Goal: Task Accomplishment & Management: Use online tool/utility

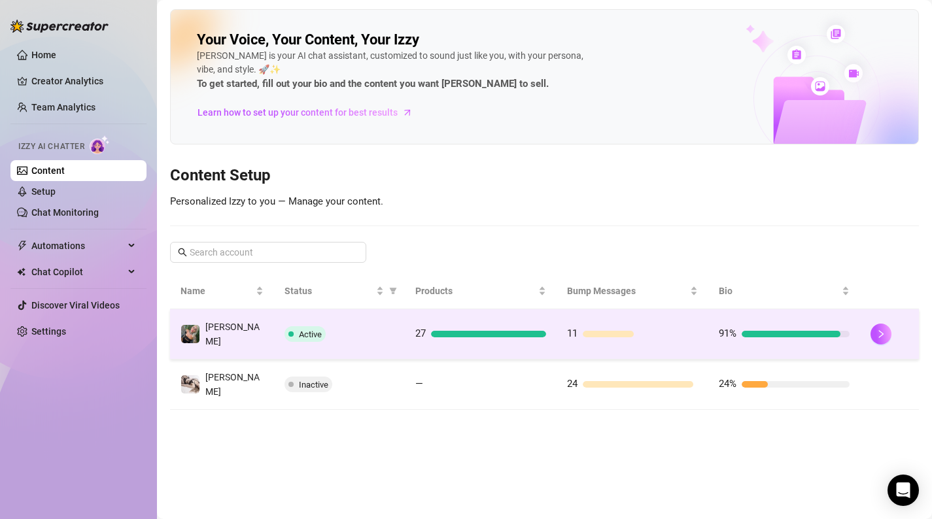
click at [383, 335] on div "Active" at bounding box center [339, 334] width 110 height 16
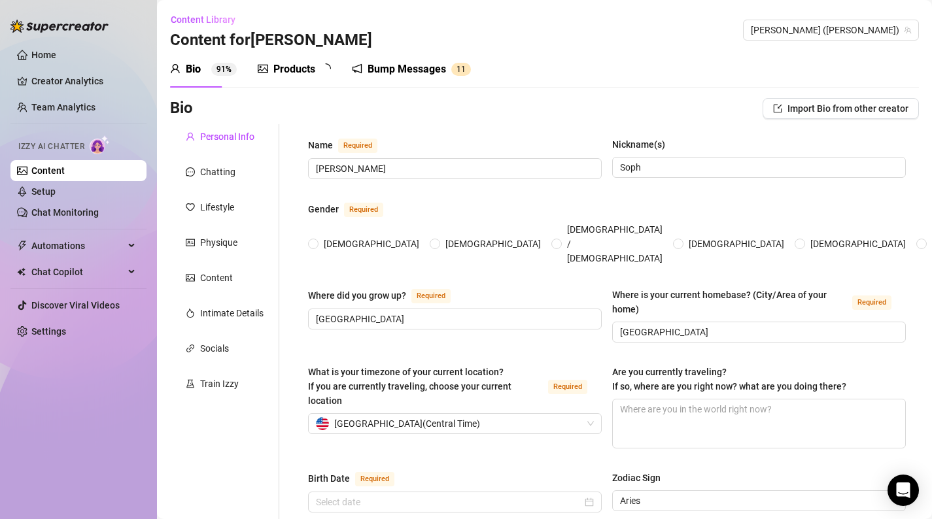
radio input "true"
type input "[DATE]"
click at [86, 239] on span "Automations" at bounding box center [77, 245] width 93 height 21
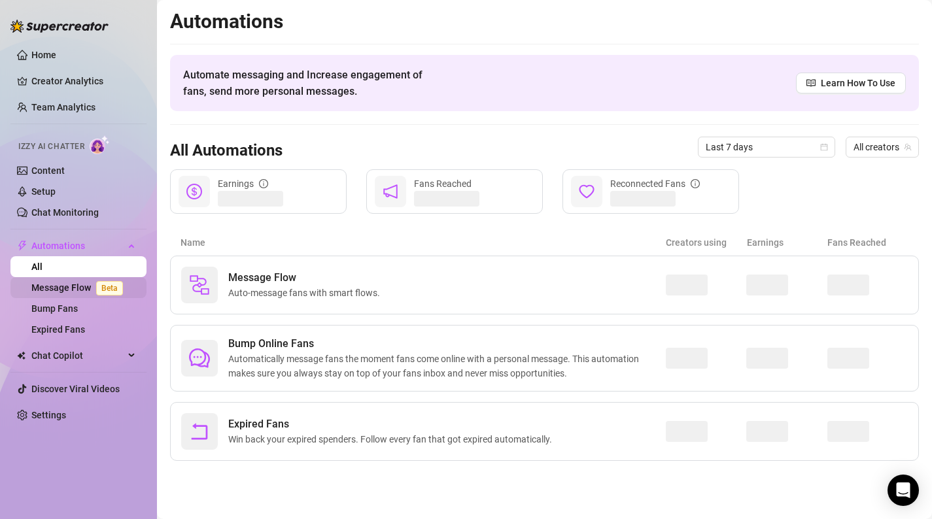
click at [85, 286] on link "Message Flow Beta" at bounding box center [79, 287] width 97 height 10
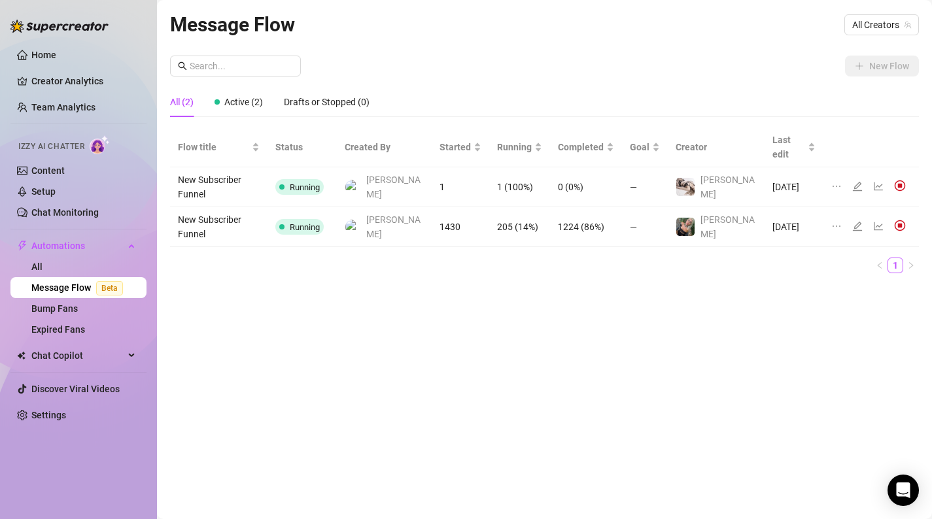
click at [852, 221] on icon "edit" at bounding box center [857, 226] width 10 height 10
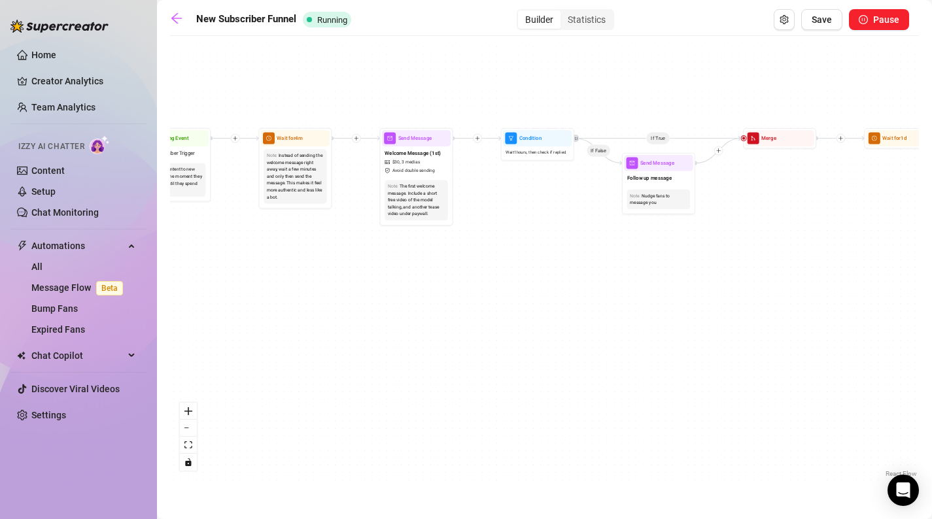
drag, startPoint x: 302, startPoint y: 285, endPoint x: 611, endPoint y: 288, distance: 309.3
click at [611, 288] on div "If True If True If False If False Merge Merge Send Message Follow up message No…" at bounding box center [544, 261] width 749 height 438
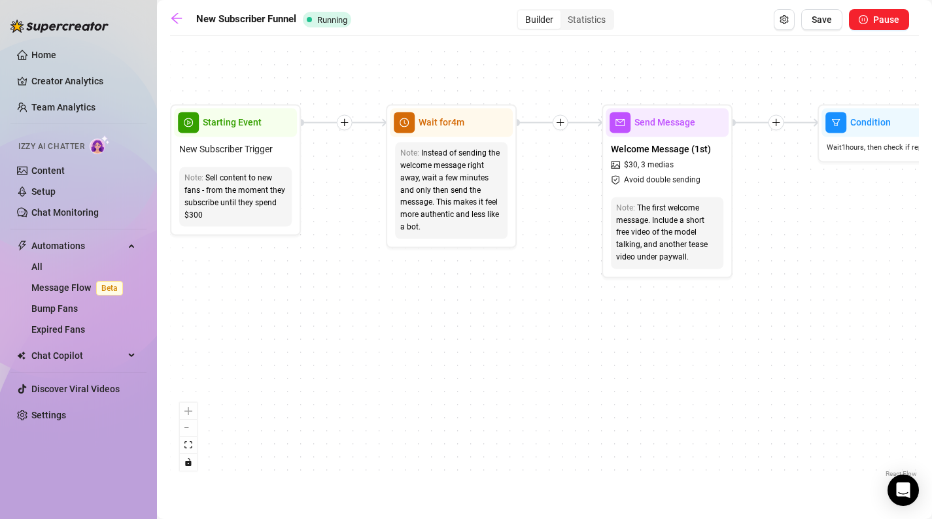
drag, startPoint x: 452, startPoint y: 256, endPoint x: 386, endPoint y: 348, distance: 113.3
click at [386, 348] on div "If True If True If False If False Merge Merge Send Message Follow up message No…" at bounding box center [544, 261] width 749 height 438
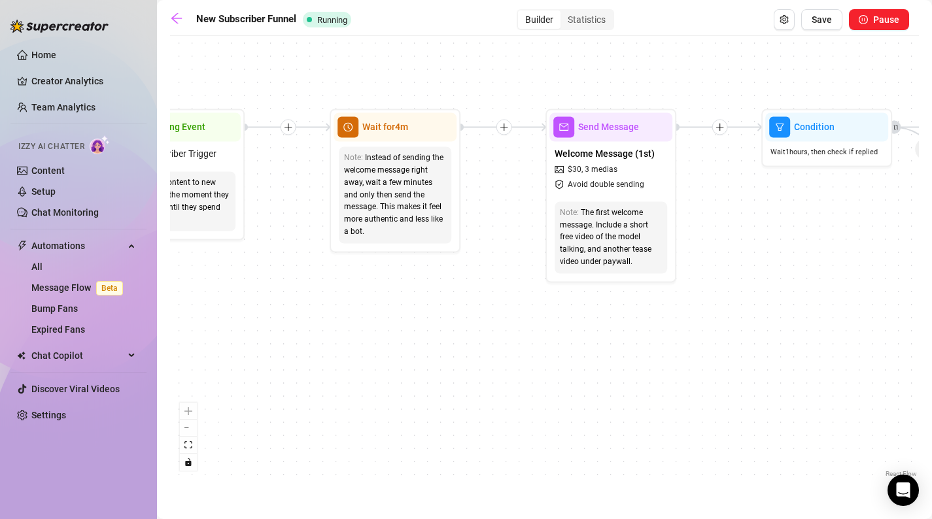
drag, startPoint x: 518, startPoint y: 304, endPoint x: 290, endPoint y: 313, distance: 229.0
click at [290, 314] on div "If True If True If False If False Merge Merge Send Message Follow up message No…" at bounding box center [544, 261] width 749 height 438
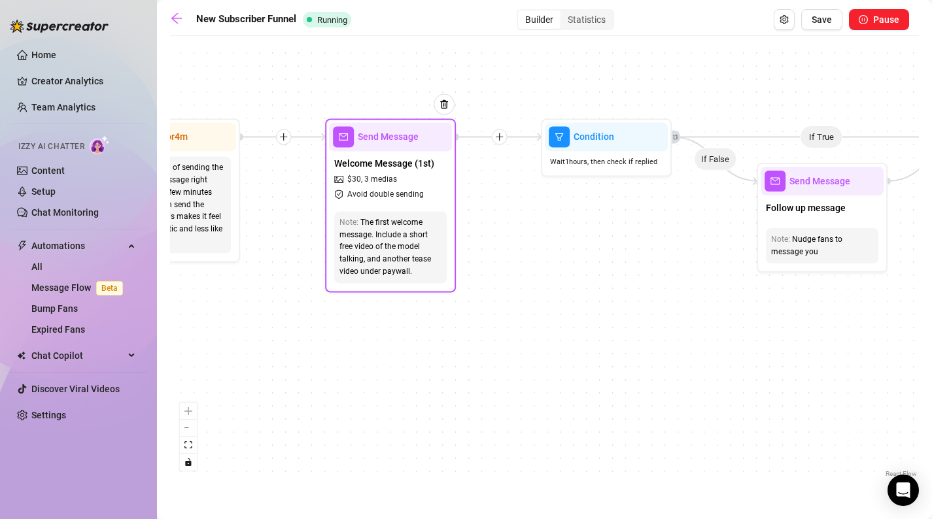
click at [413, 137] on span "Send Message" at bounding box center [388, 136] width 61 height 14
type textarea "im soph :) this is a pre-written welcome message, but send me a reply and i'll …"
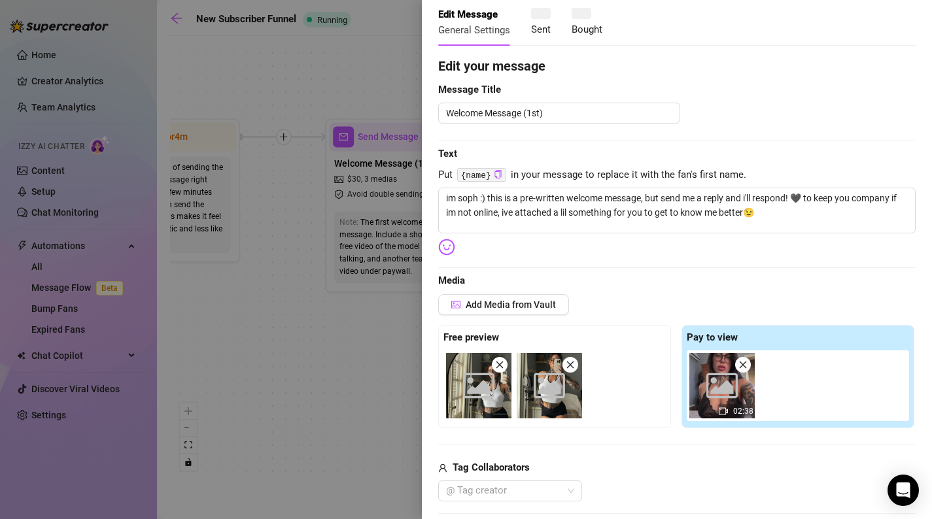
scroll to position [76, 0]
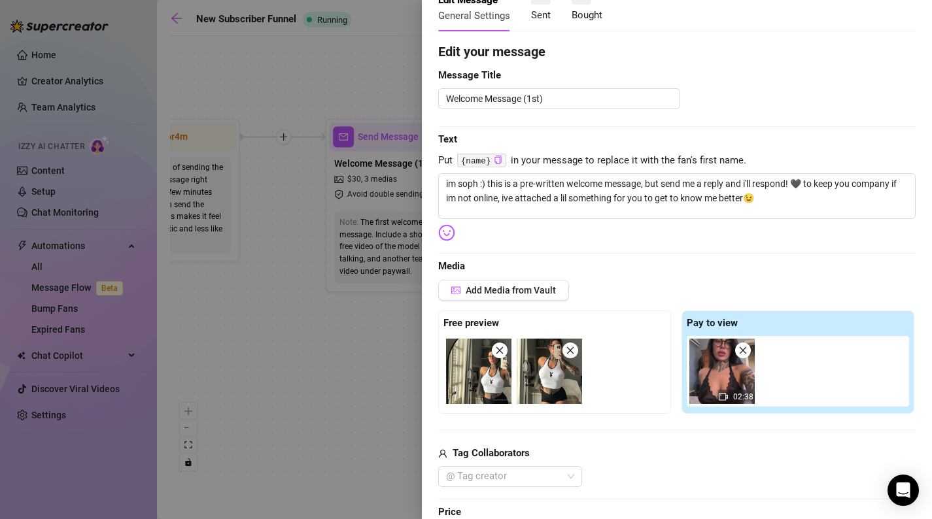
click at [387, 338] on div at bounding box center [466, 259] width 932 height 519
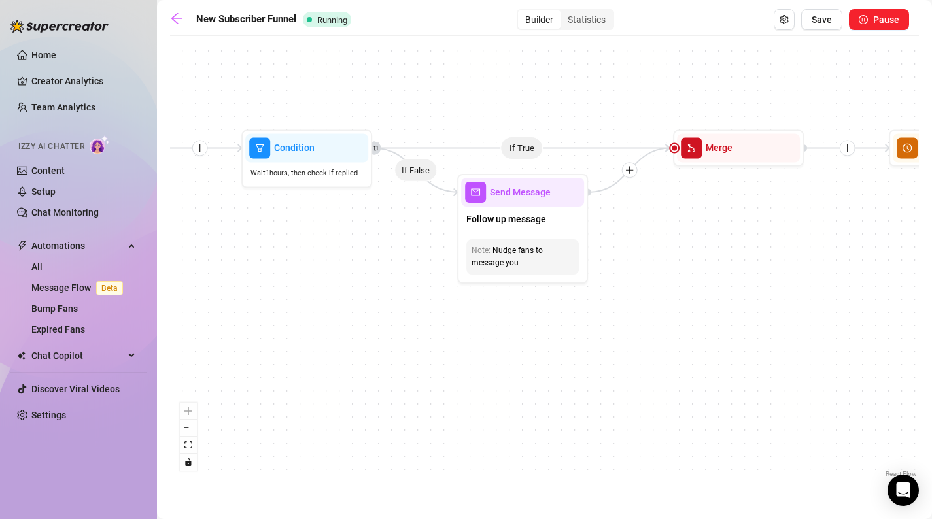
drag, startPoint x: 646, startPoint y: 211, endPoint x: 343, endPoint y: 221, distance: 303.6
click at [343, 221] on div "If True If True If False If False Merge Merge Send Message Follow up message No…" at bounding box center [544, 261] width 749 height 438
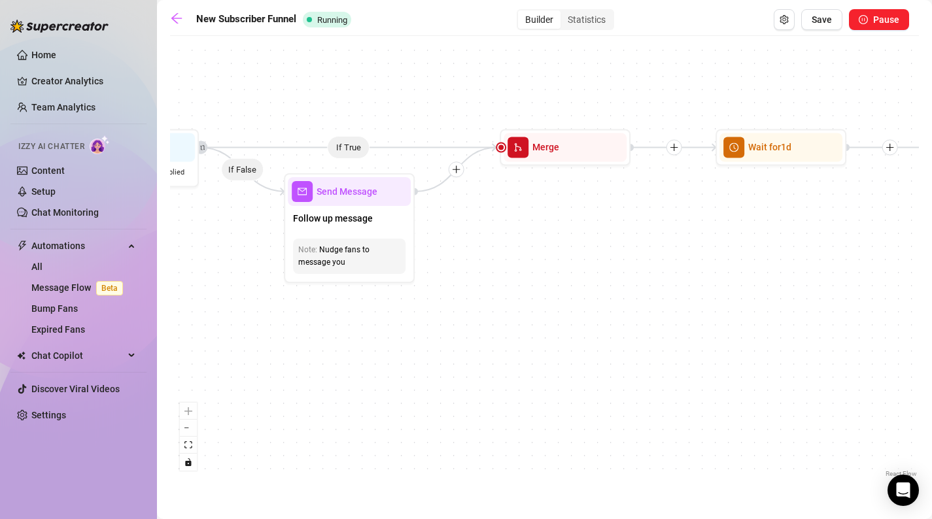
drag, startPoint x: 639, startPoint y: 295, endPoint x: 450, endPoint y: 294, distance: 188.3
click at [450, 294] on div "If True If True If False If False Merge Merge Send Message Follow up message No…" at bounding box center [544, 261] width 749 height 438
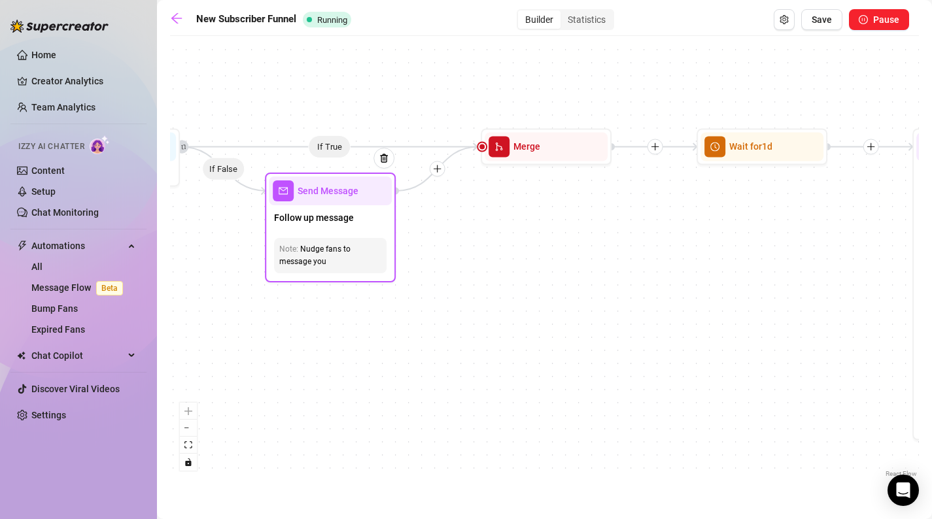
click at [377, 220] on div "Follow up message" at bounding box center [330, 218] width 123 height 27
type textarea "gone quiet already? damn"
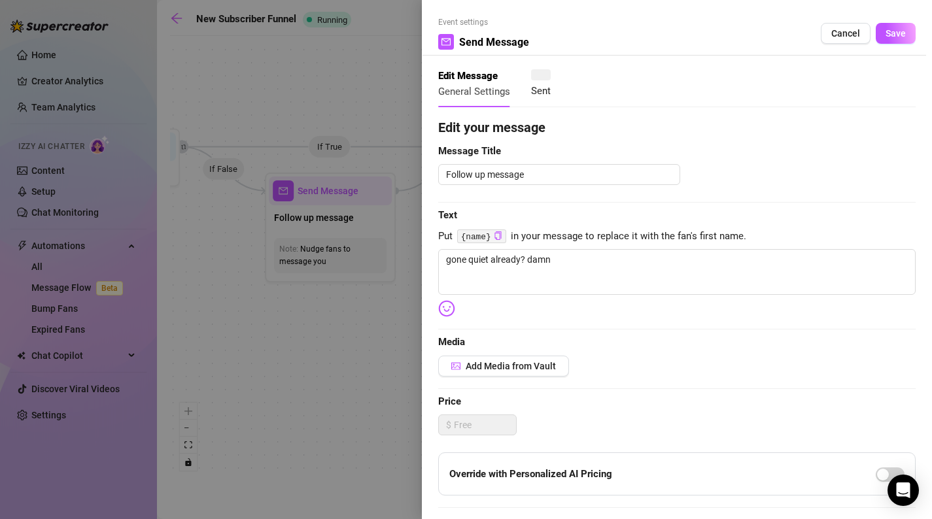
click at [383, 339] on div at bounding box center [466, 259] width 932 height 519
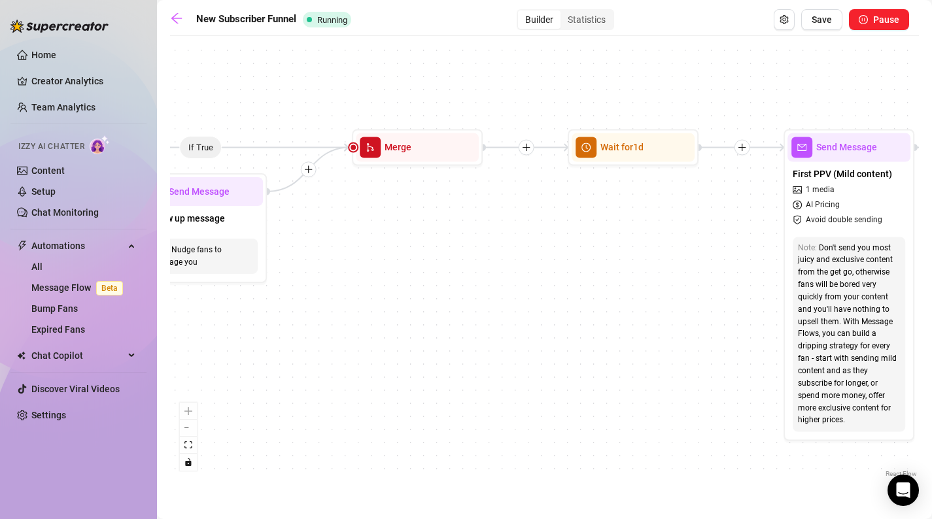
drag, startPoint x: 522, startPoint y: 277, endPoint x: 161, endPoint y: 269, distance: 360.4
click at [161, 269] on main "New Subscriber Funnel Running Builder Statistics Save Pause If True If True If …" at bounding box center [544, 259] width 775 height 519
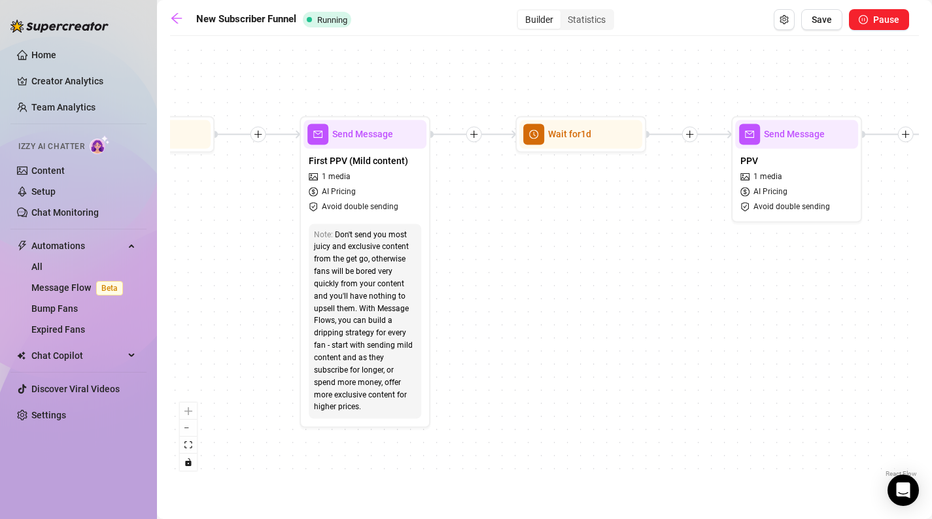
drag, startPoint x: 532, startPoint y: 276, endPoint x: 273, endPoint y: 270, distance: 259.0
click at [274, 271] on div "If True If True If False If False Merge Merge Send Message Follow up message No…" at bounding box center [544, 261] width 749 height 438
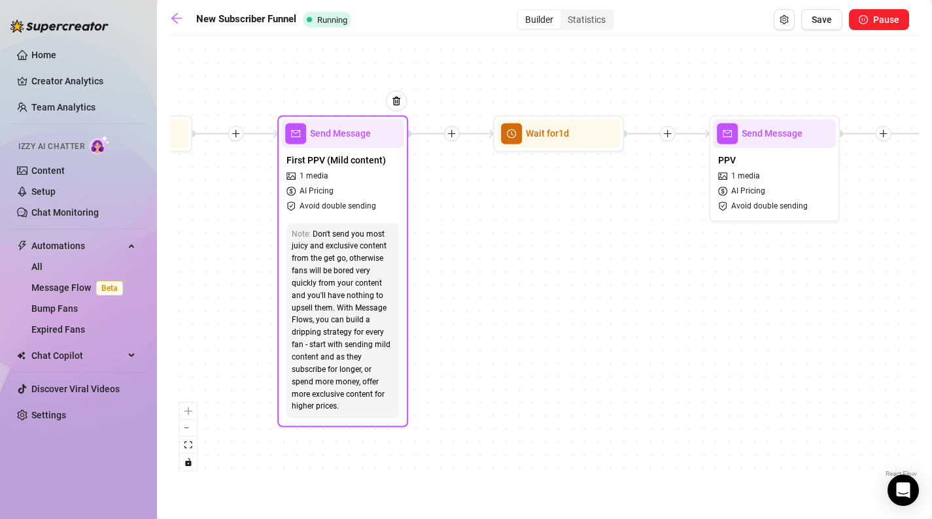
click at [307, 241] on div "Don't send you most juicy and exclusive content from the get go, otherwise fans…" at bounding box center [343, 320] width 102 height 185
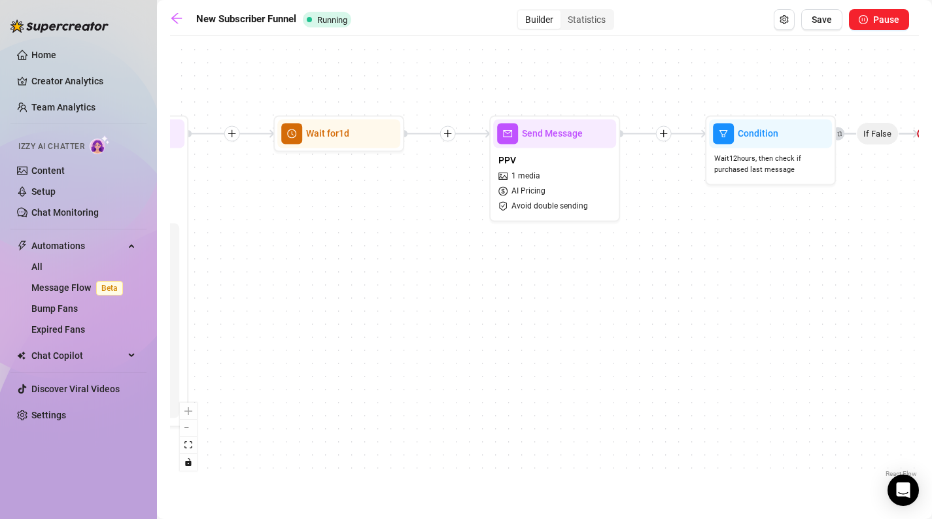
drag, startPoint x: 588, startPoint y: 223, endPoint x: 349, endPoint y: 222, distance: 239.3
click at [352, 222] on div "If True If True If False If False Merge Merge Send Message Follow up message No…" at bounding box center [544, 261] width 749 height 438
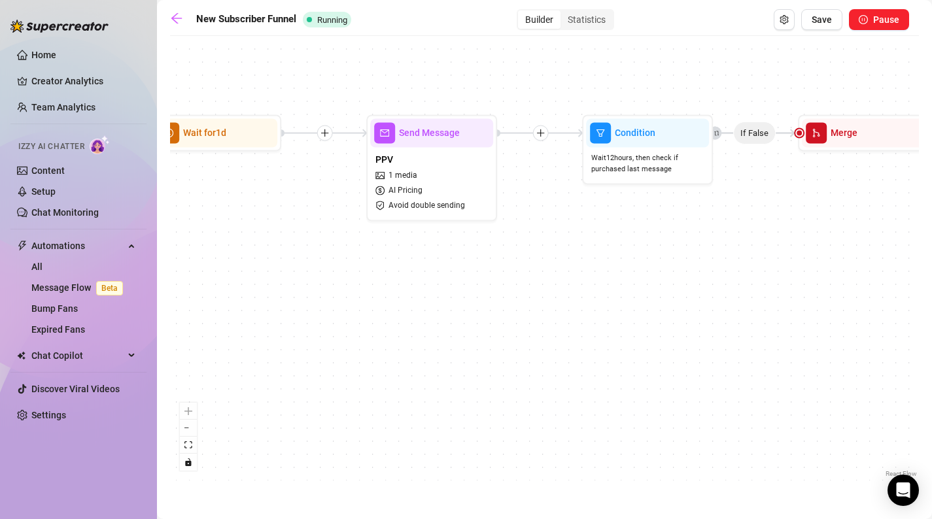
drag, startPoint x: 635, startPoint y: 262, endPoint x: 331, endPoint y: 262, distance: 304.0
click at [331, 262] on div "If True If True If False If False Merge Merge Send Message Follow up message No…" at bounding box center [544, 261] width 749 height 438
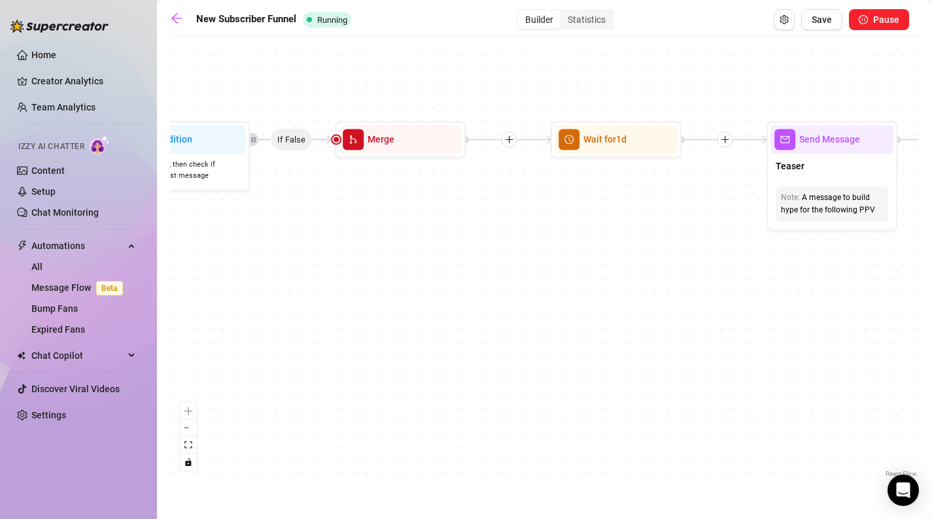
drag, startPoint x: 566, startPoint y: 259, endPoint x: 307, endPoint y: 265, distance: 259.0
click at [307, 265] on div "If True If True If False If False Merge Merge Send Message Follow up message No…" at bounding box center [544, 261] width 749 height 438
drag, startPoint x: 532, startPoint y: 262, endPoint x: 145, endPoint y: 267, distance: 386.4
click at [145, 267] on div "Home Creator Analytics Team Analytics Izzy AI Chatter Content Setup Chat Monito…" at bounding box center [466, 259] width 932 height 519
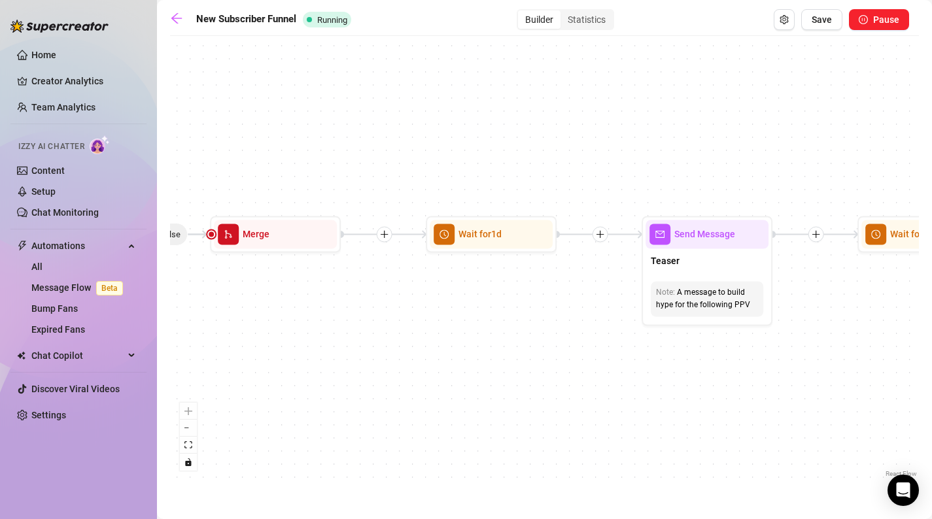
drag, startPoint x: 439, startPoint y: 330, endPoint x: 704, endPoint y: 420, distance: 279.1
click at [704, 420] on div "If True If True If False If False Merge Merge Send Message Follow up message No…" at bounding box center [544, 261] width 749 height 438
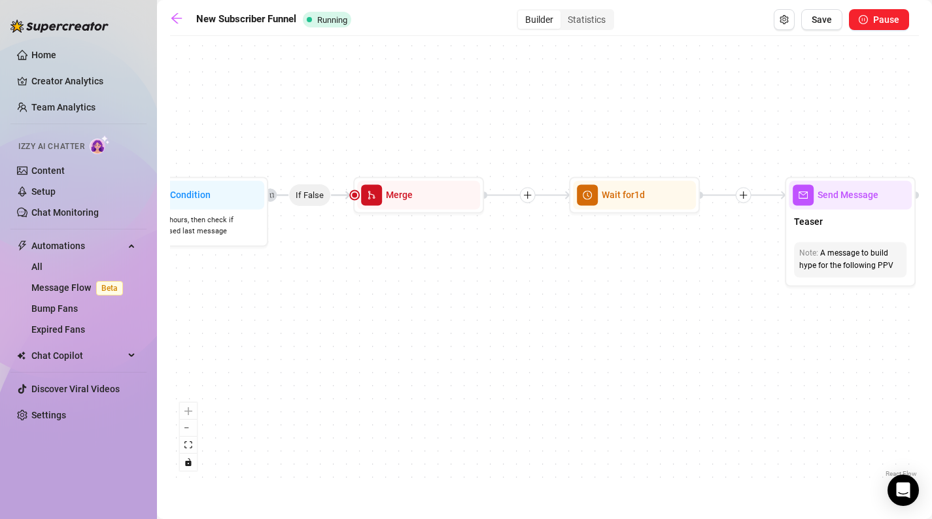
drag, startPoint x: 704, startPoint y: 420, endPoint x: 913, endPoint y: 386, distance: 212.6
click at [913, 386] on div "If True If True If False If False Merge Merge Send Message Follow up message No…" at bounding box center [544, 261] width 749 height 438
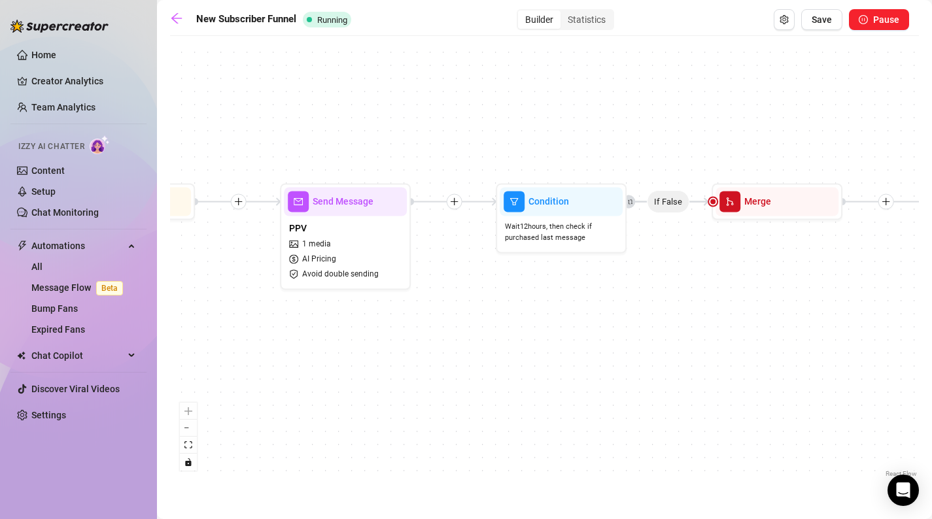
drag, startPoint x: 559, startPoint y: 347, endPoint x: 745, endPoint y: 362, distance: 186.4
click at [796, 348] on div "If True If True If False If False Merge Merge Send Message Follow up message No…" at bounding box center [544, 261] width 749 height 438
